Goal: Information Seeking & Learning: Learn about a topic

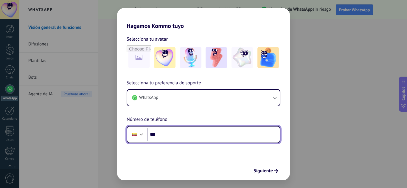
click at [202, 129] on input "***" at bounding box center [213, 135] width 133 height 14
type input "**********"
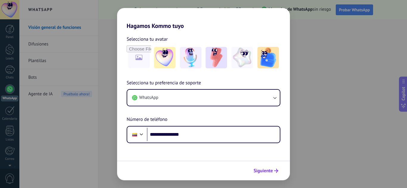
click at [278, 166] on button "Siguiente" at bounding box center [266, 171] width 30 height 10
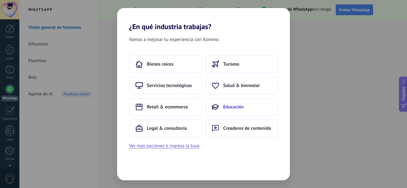
click at [233, 106] on span "Educación" at bounding box center [233, 107] width 21 height 6
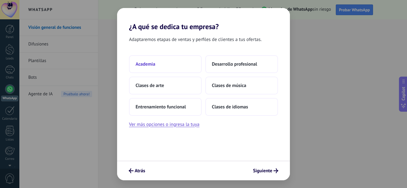
click at [175, 72] on button "Academia" at bounding box center [165, 64] width 73 height 18
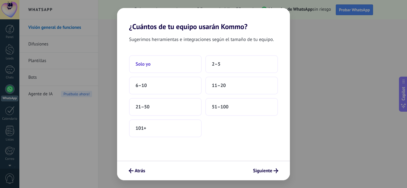
click at [182, 62] on button "Solo yo" at bounding box center [165, 64] width 73 height 18
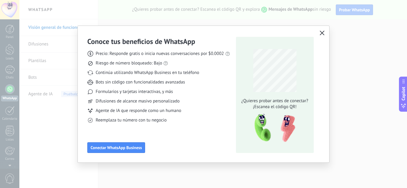
click at [322, 35] on icon "button" at bounding box center [321, 33] width 5 height 5
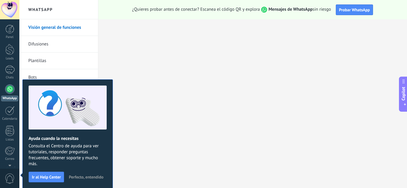
click at [81, 178] on span "Perfecto, entendido" at bounding box center [86, 177] width 35 height 4
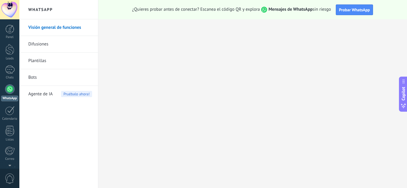
click at [43, 43] on link "Difusiones" at bounding box center [60, 44] width 64 height 17
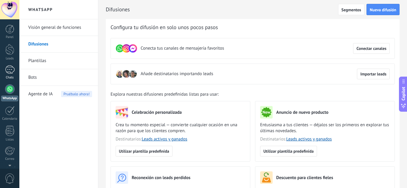
click at [7, 67] on div at bounding box center [10, 70] width 10 height 9
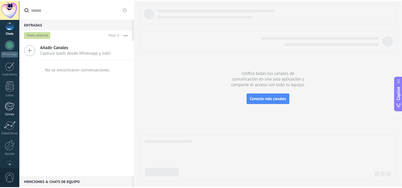
scroll to position [59, 0]
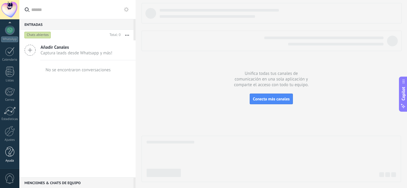
click at [12, 154] on div at bounding box center [9, 152] width 9 height 10
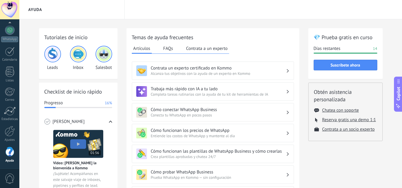
click at [283, 132] on h3 "Cómo funcionan los precios de WhatsApp" at bounding box center [218, 131] width 135 height 6
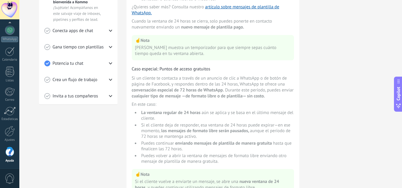
scroll to position [167, 0]
click at [235, 98] on span "cualquier tipo de mensaje —de formato libre o de plantilla— sin costo." at bounding box center [198, 96] width 133 height 6
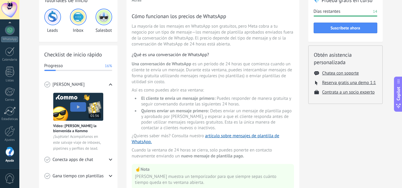
scroll to position [26, 0]
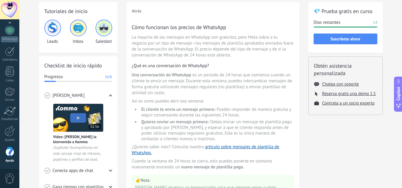
click at [9, 157] on div at bounding box center [9, 152] width 9 height 10
click at [138, 12] on button "Atrás" at bounding box center [137, 11] width 10 height 6
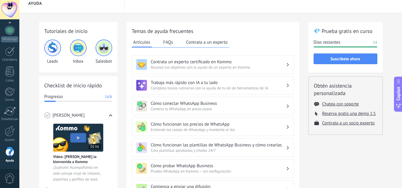
scroll to position [6, 0]
click at [166, 42] on button "FAQs" at bounding box center [168, 42] width 13 height 9
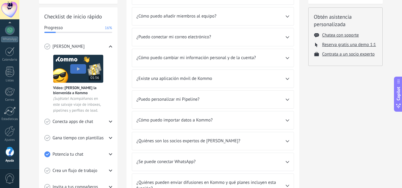
scroll to position [76, 0]
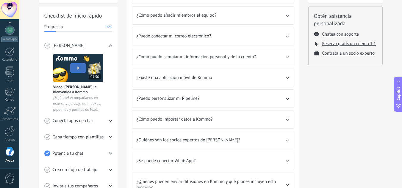
click at [282, 159] on span "¿Se puede conectar WhatsApp?" at bounding box center [211, 161] width 149 height 6
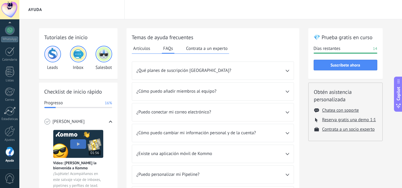
scroll to position [0, 0]
click at [9, 29] on div at bounding box center [9, 29] width 9 height 9
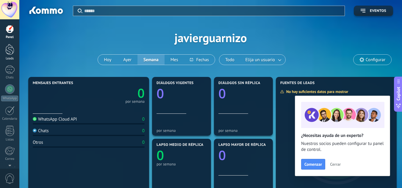
click at [10, 53] on div at bounding box center [9, 49] width 9 height 11
